Goal: Information Seeking & Learning: Learn about a topic

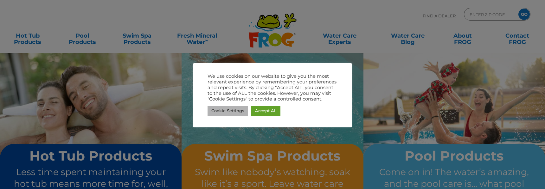
click at [232, 112] on link "Cookie Settings" at bounding box center [227, 111] width 41 height 10
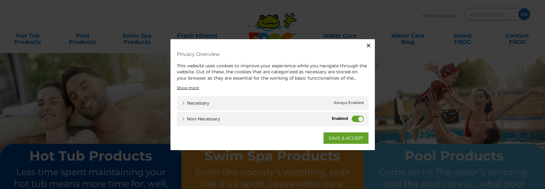
click at [358, 119] on label "Non-necessary" at bounding box center [358, 119] width 12 height 6
click at [0, 0] on input "Non-necessary" at bounding box center [0, 0] width 0 height 0
click at [351, 135] on link "SAVE & ACCEPT" at bounding box center [345, 138] width 45 height 11
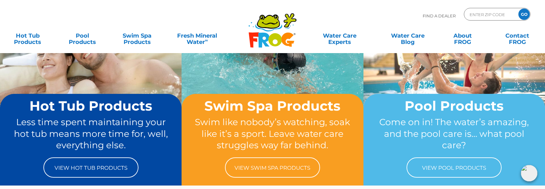
scroll to position [50, 0]
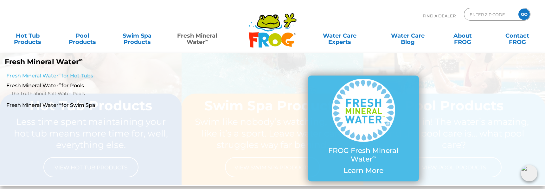
click at [50, 78] on link "Fresh Mineral Water ∞ for Hot Tubs" at bounding box center [93, 76] width 175 height 7
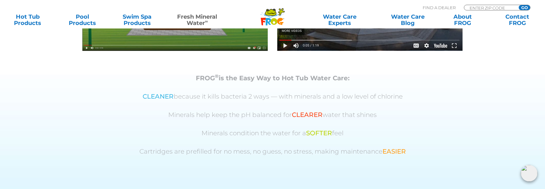
scroll to position [328, 0]
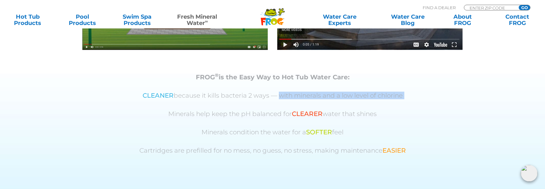
drag, startPoint x: 275, startPoint y: 96, endPoint x: 208, endPoint y: 104, distance: 67.3
click at [218, 101] on div "FROG ® is the Easy Way to Hot Tub Water Care: CLEANER because it kills bacteria…" at bounding box center [272, 114] width 364 height 81
drag, startPoint x: 198, startPoint y: 109, endPoint x: 195, endPoint y: 108, distance: 3.5
click at [198, 109] on div "FROG ® is the Easy Way to Hot Tub Water Care: CLEANER because it kills bacteria…" at bounding box center [272, 114] width 364 height 81
drag, startPoint x: 173, startPoint y: 109, endPoint x: 394, endPoint y: 110, distance: 221.7
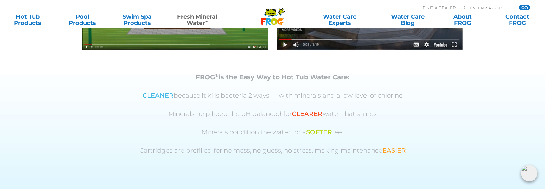
click at [394, 110] on div "FROG ® is the Easy Way to Hot Tub Water Care: CLEANER because it kills bacteria…" at bounding box center [272, 114] width 364 height 81
click at [395, 111] on p "Minerals help keep the pH balanced for CLEARER water that shines" at bounding box center [272, 114] width 364 height 7
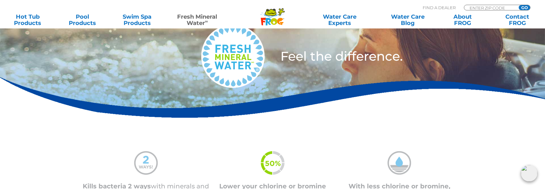
scroll to position [47, 0]
